Goal: Navigation & Orientation: Find specific page/section

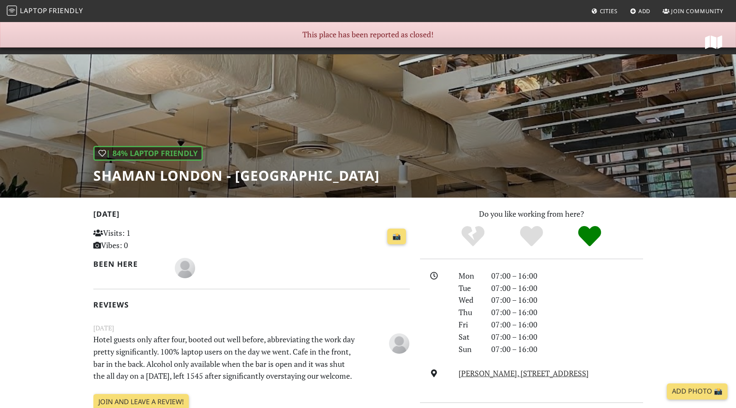
click at [70, 12] on span "Friendly" at bounding box center [66, 10] width 34 height 9
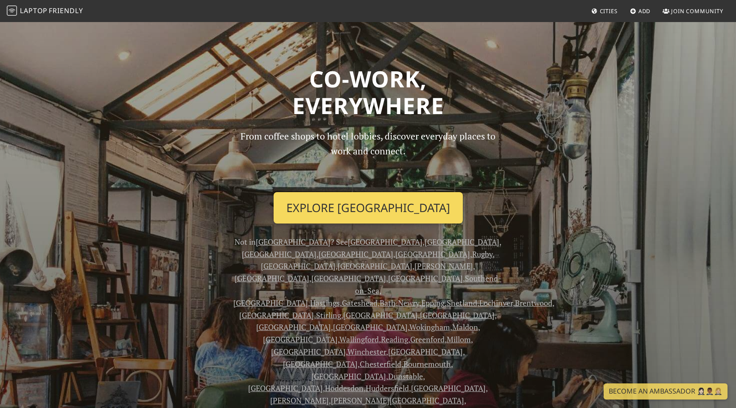
click at [365, 205] on link "Explore [GEOGRAPHIC_DATA]" at bounding box center [368, 207] width 189 height 31
click at [367, 204] on link "Explore [GEOGRAPHIC_DATA]" at bounding box center [368, 207] width 189 height 31
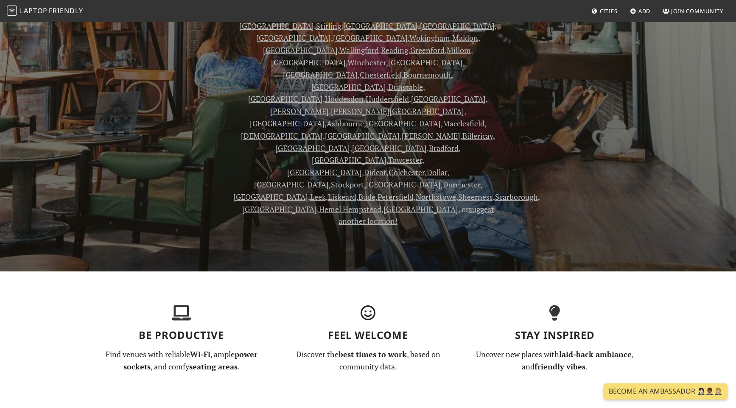
scroll to position [297, 0]
